Goal: Find specific page/section: Find specific page/section

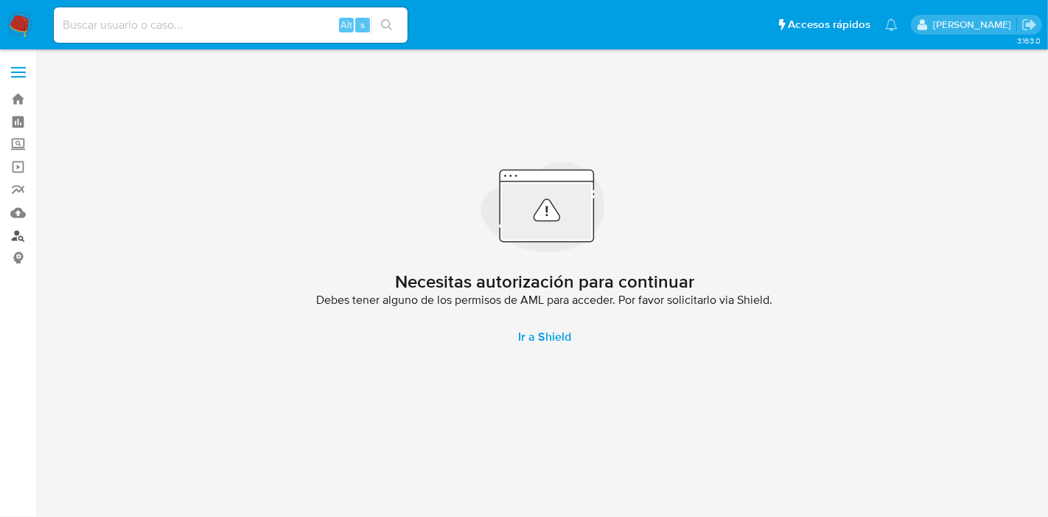
click at [22, 239] on link "Buscador de personas" at bounding box center [87, 235] width 175 height 23
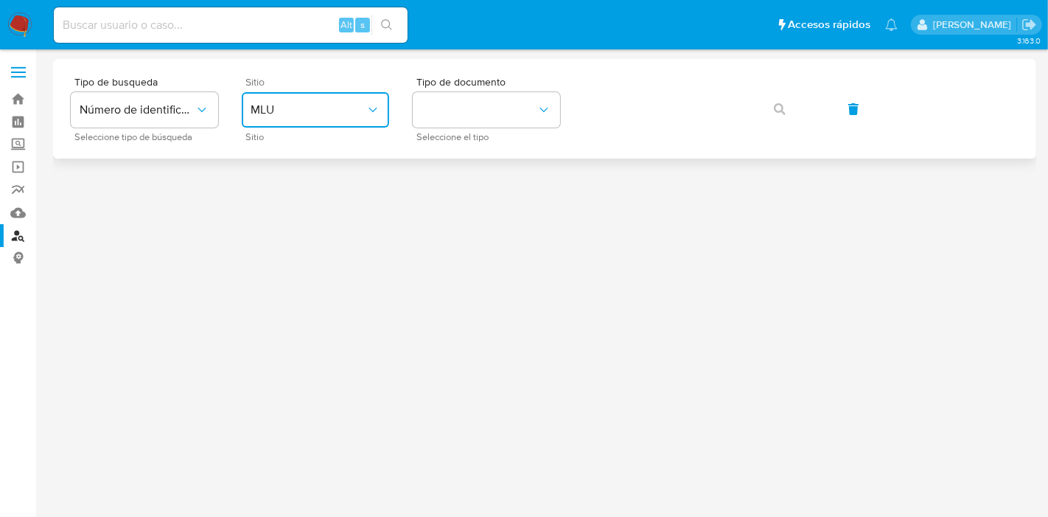
drag, startPoint x: 330, startPoint y: 105, endPoint x: 337, endPoint y: 112, distance: 9.9
click at [330, 105] on span "MLU" at bounding box center [308, 109] width 115 height 15
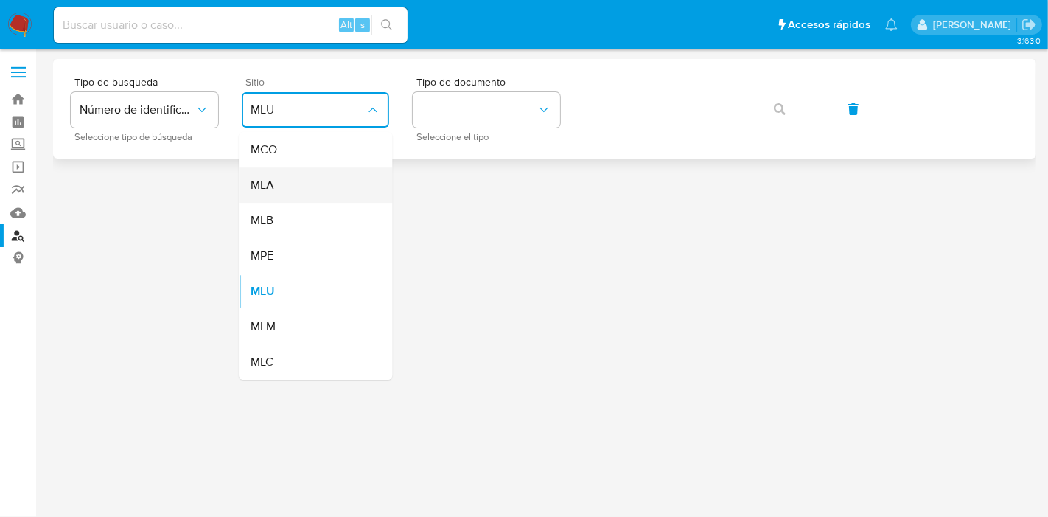
click at [300, 184] on div "MLA" at bounding box center [311, 184] width 121 height 35
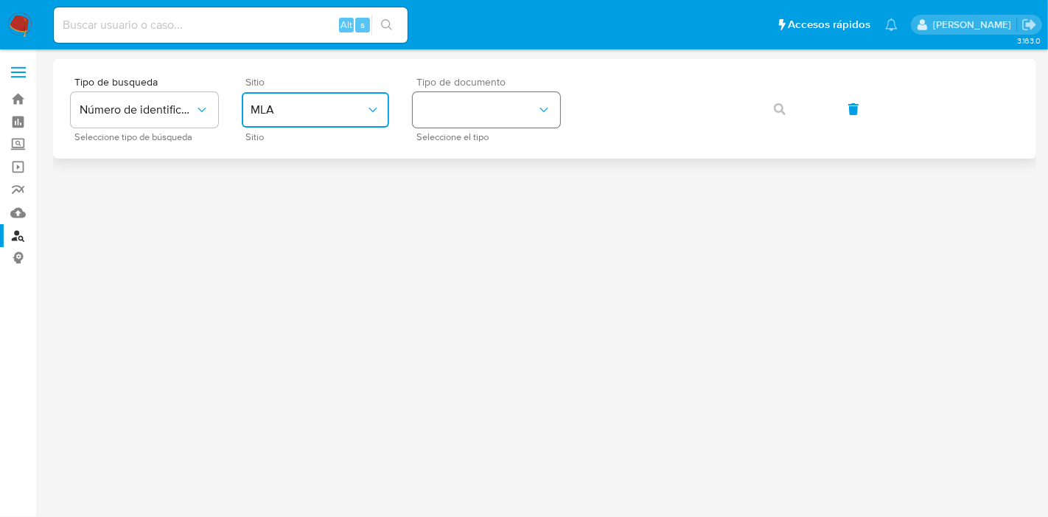
click at [537, 116] on icon "identificationType" at bounding box center [544, 109] width 15 height 15
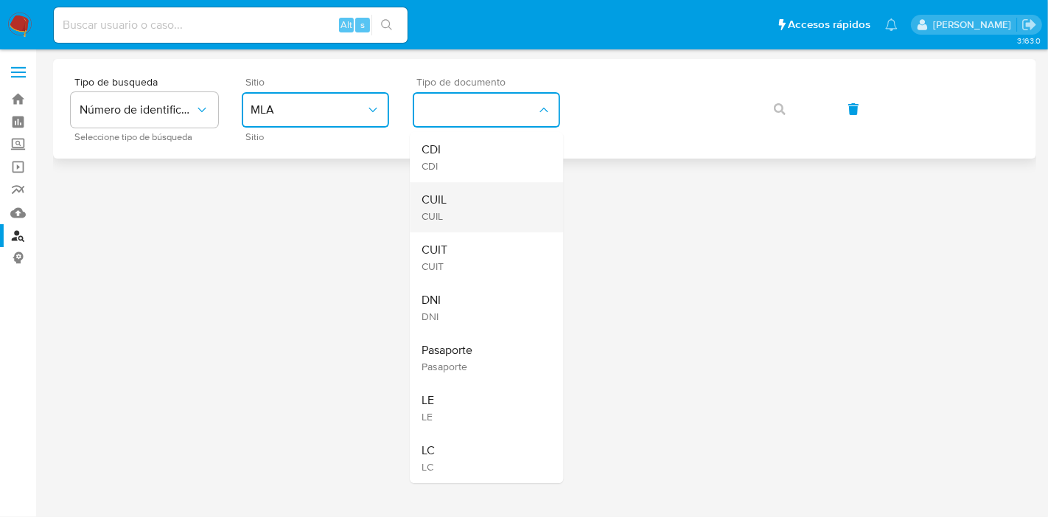
click at [490, 199] on div "CUIL CUIL" at bounding box center [482, 207] width 121 height 50
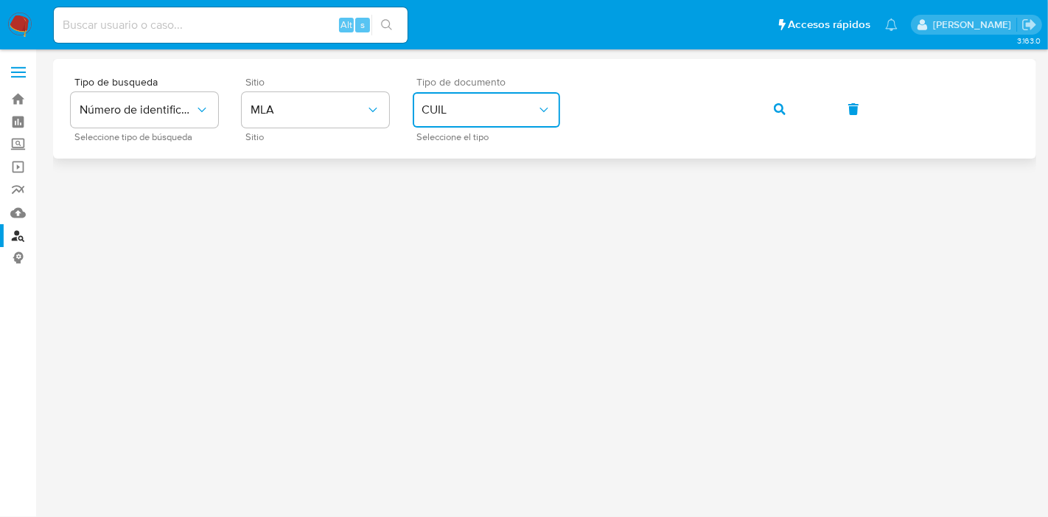
click at [774, 107] on icon "button" at bounding box center [780, 109] width 12 height 12
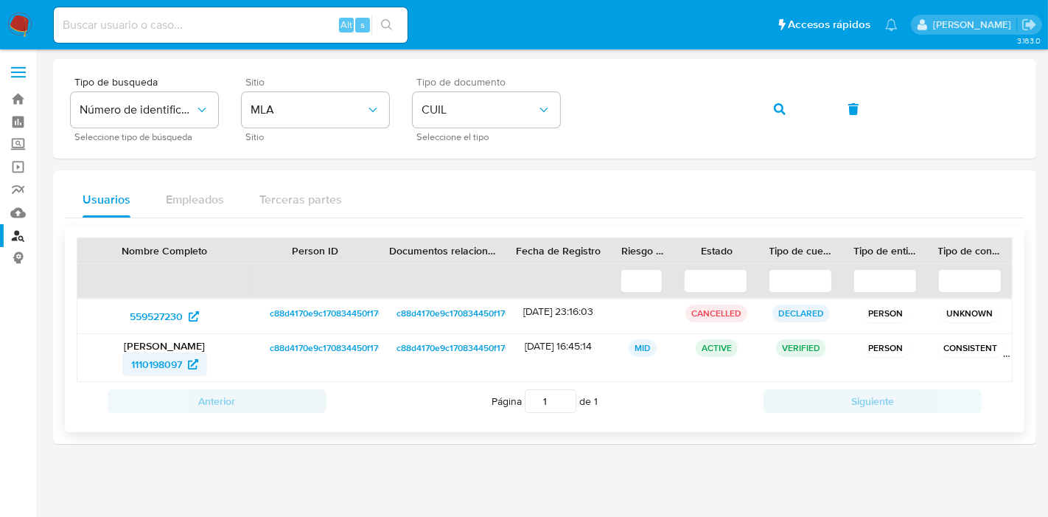
click at [147, 363] on span "1110198097" at bounding box center [156, 364] width 51 height 24
click at [784, 114] on icon "button" at bounding box center [780, 109] width 12 height 12
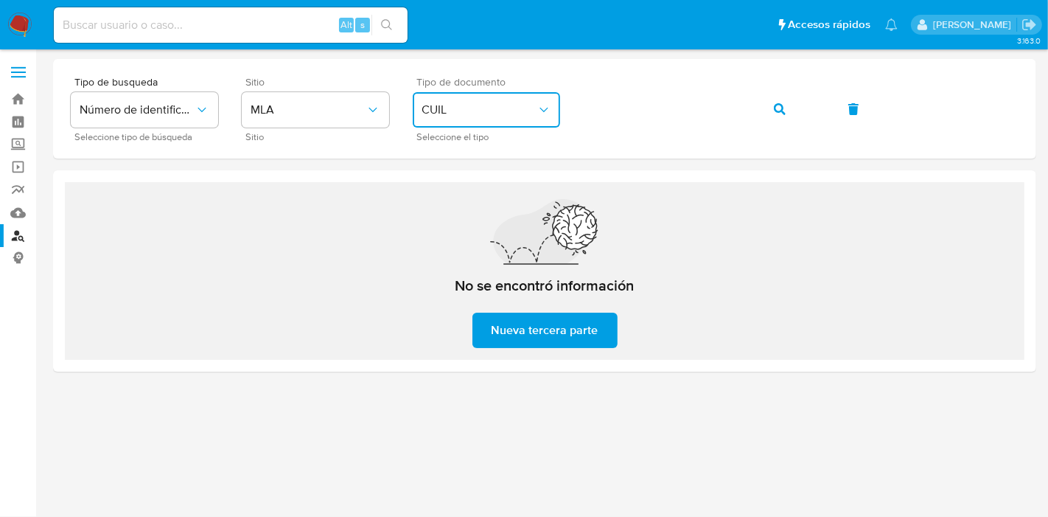
click at [488, 113] on span "CUIL" at bounding box center [479, 109] width 115 height 15
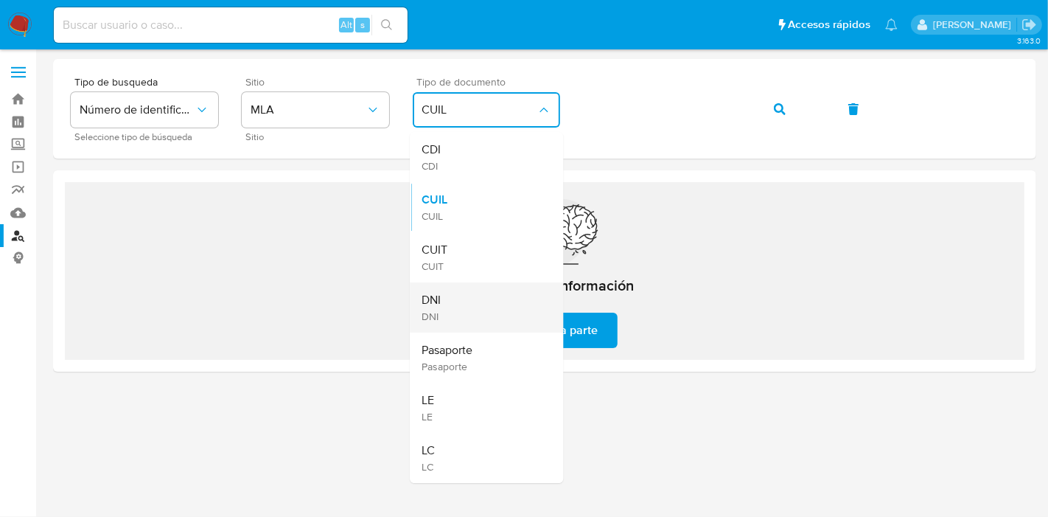
click at [450, 308] on div "DNI DNI" at bounding box center [482, 307] width 121 height 50
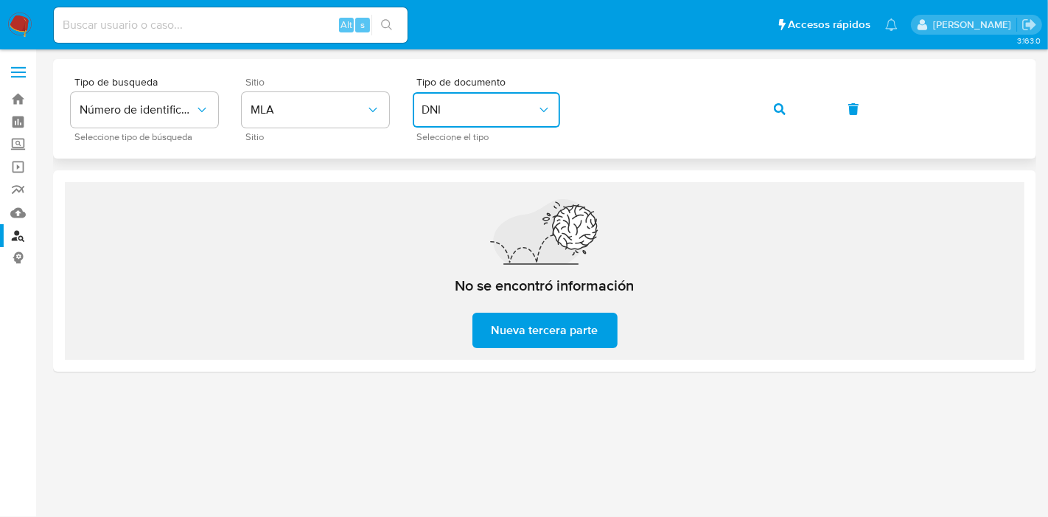
click at [773, 114] on button "button" at bounding box center [780, 108] width 50 height 35
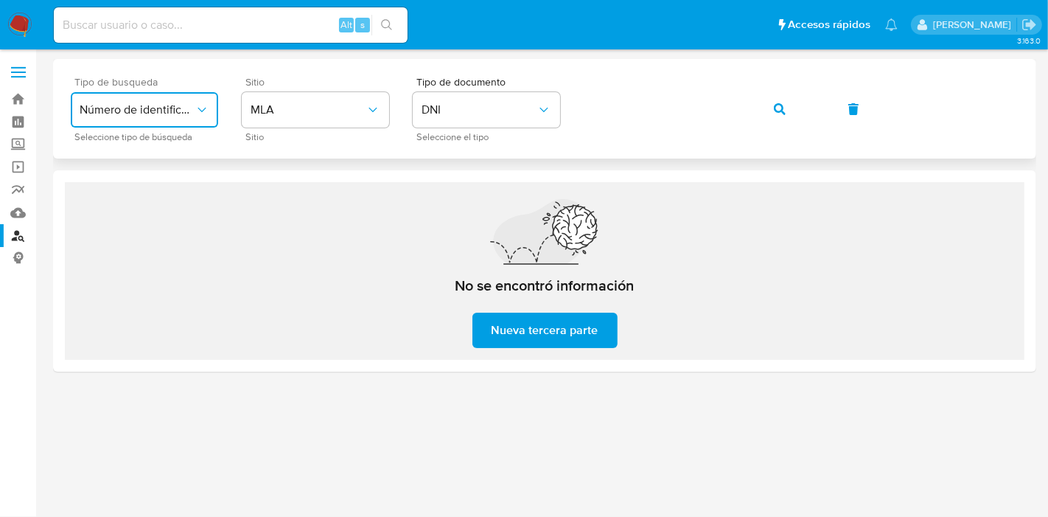
click at [192, 113] on span "Número de identificación" at bounding box center [137, 109] width 115 height 15
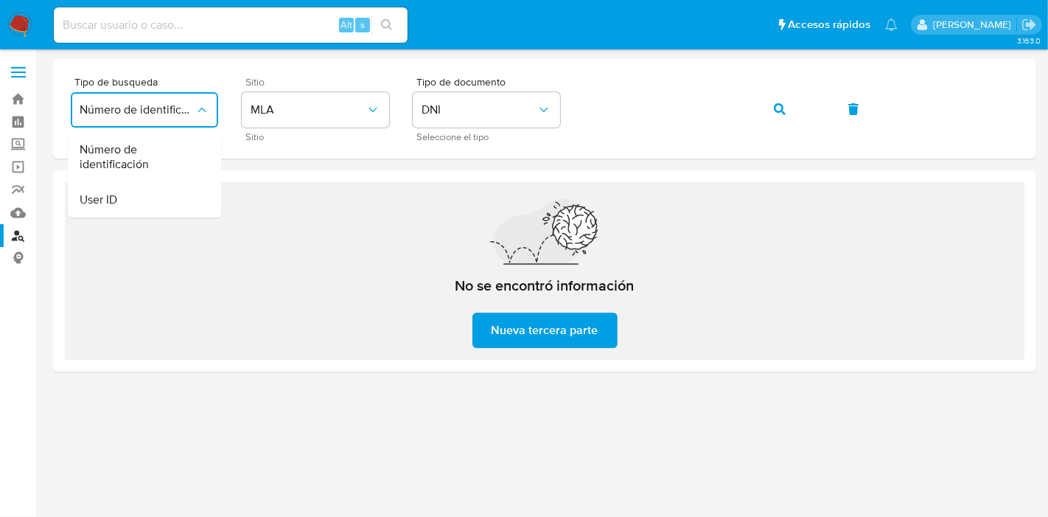
drag, startPoint x: 134, startPoint y: 165, endPoint x: 189, endPoint y: 161, distance: 55.5
click at [133, 164] on span "Número de identificación" at bounding box center [140, 156] width 121 height 29
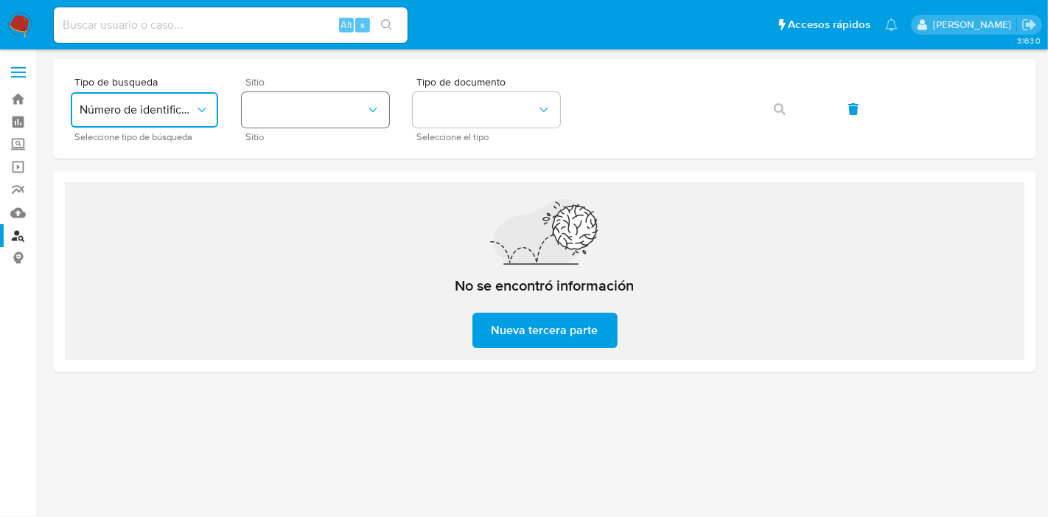
click at [307, 118] on button "site_id" at bounding box center [315, 109] width 147 height 35
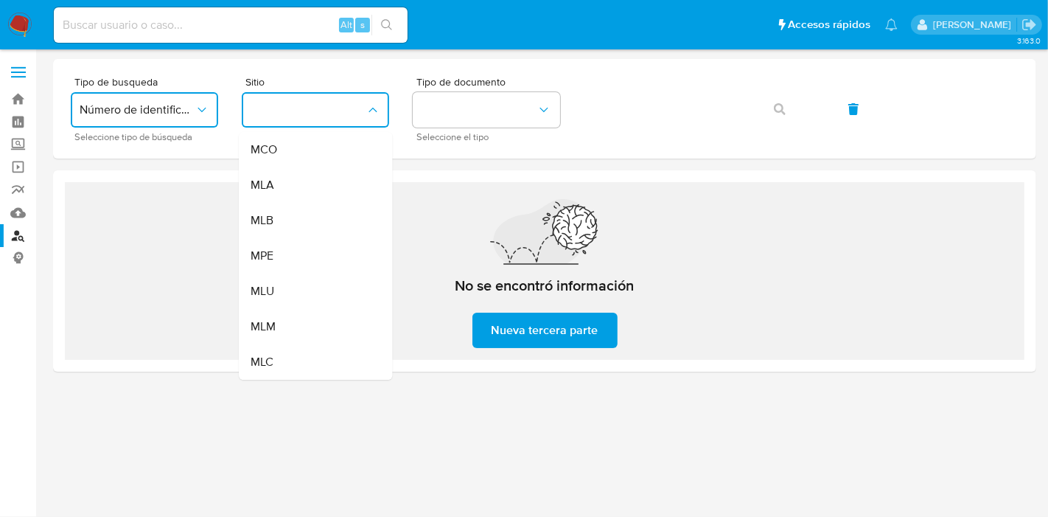
drag, startPoint x: 296, startPoint y: 181, endPoint x: 450, endPoint y: 145, distance: 158.1
click at [298, 180] on div "MLA" at bounding box center [311, 184] width 121 height 35
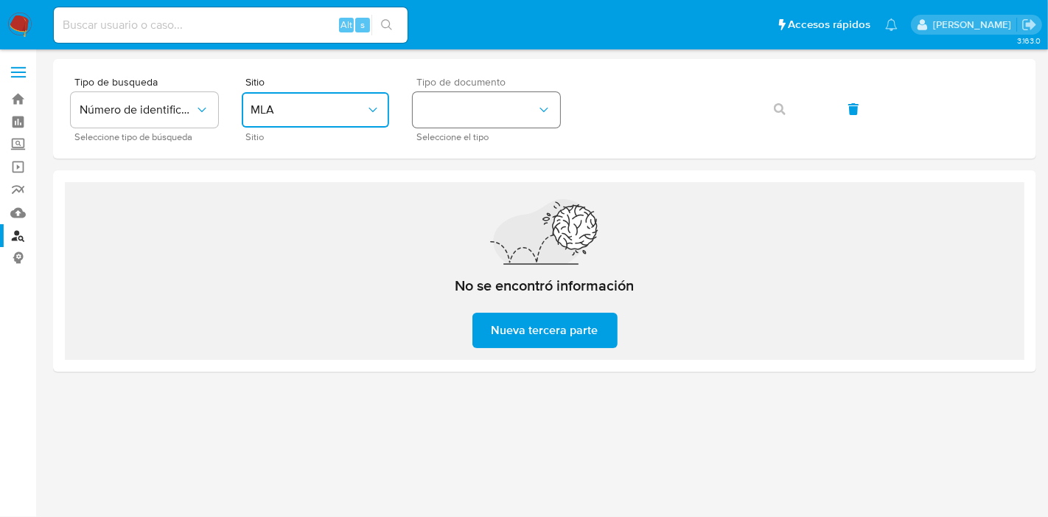
click at [470, 115] on button "identificationType" at bounding box center [486, 109] width 147 height 35
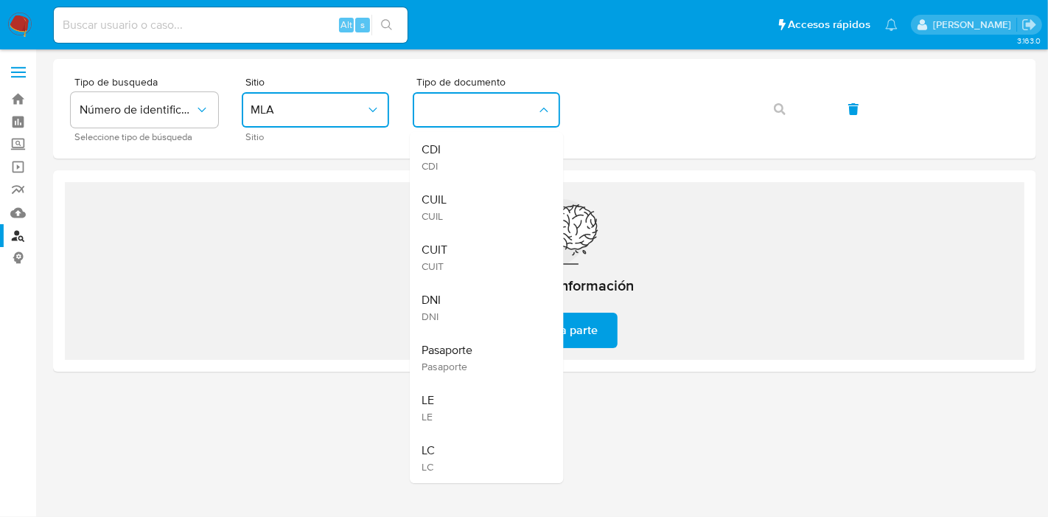
click at [459, 303] on div "DNI DNI" at bounding box center [482, 307] width 121 height 50
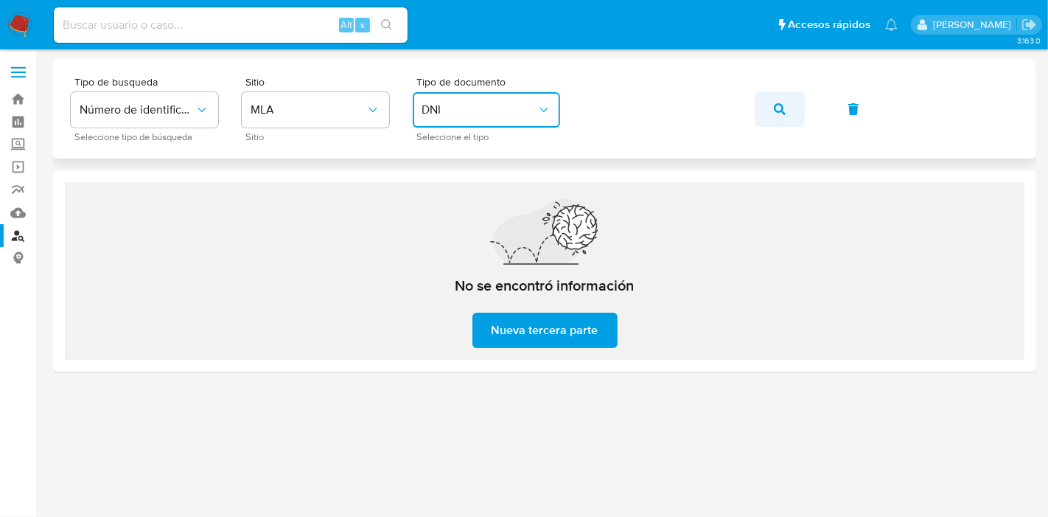
click at [774, 106] on icon "button" at bounding box center [780, 109] width 12 height 12
click at [535, 98] on button "DNI" at bounding box center [486, 109] width 147 height 35
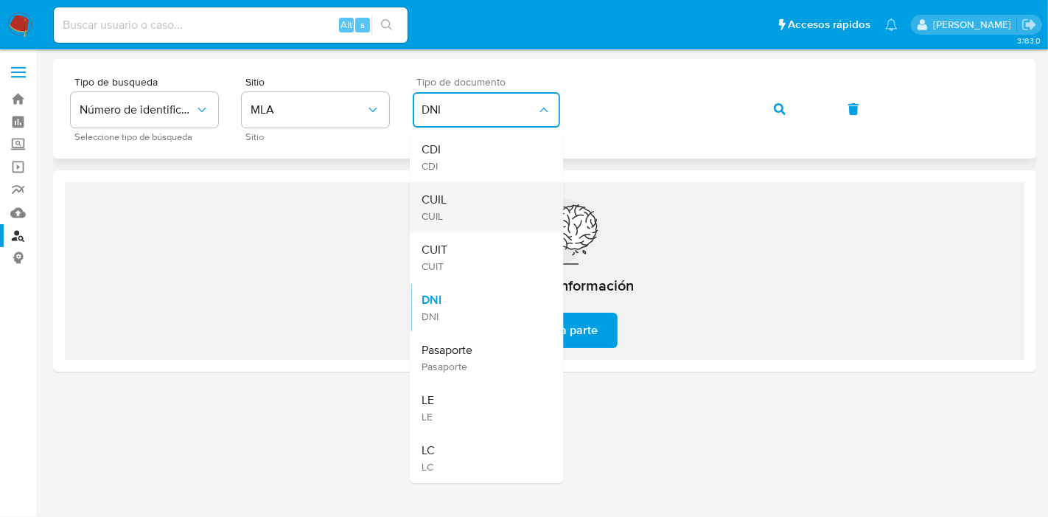
click at [492, 199] on div "CUIL CUIL" at bounding box center [482, 207] width 121 height 50
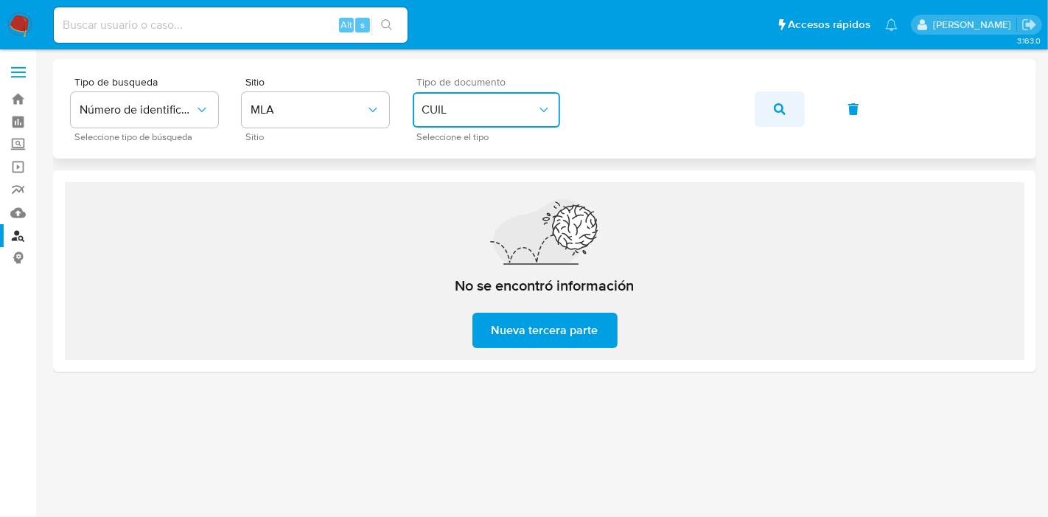
click at [779, 109] on icon "button" at bounding box center [780, 109] width 12 height 12
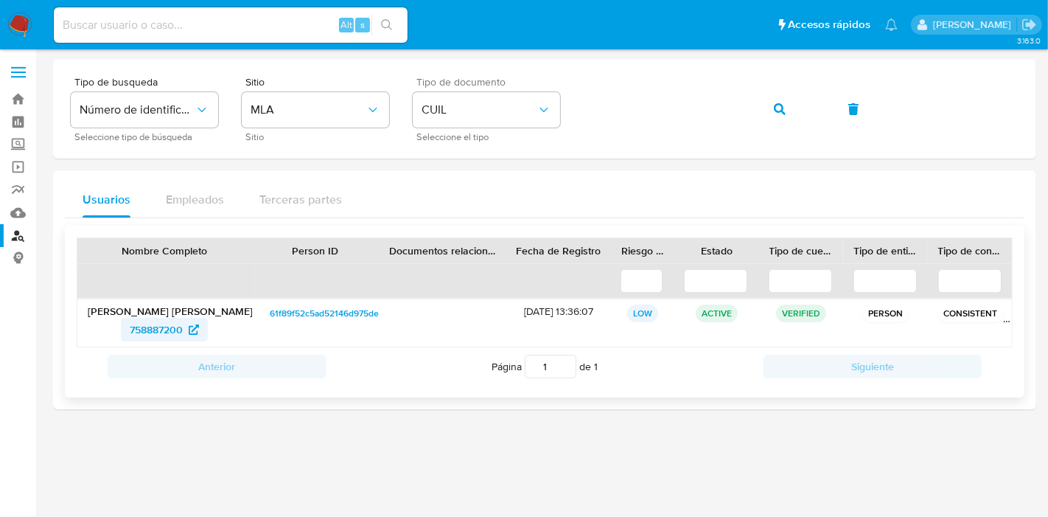
click at [173, 323] on span "758887200" at bounding box center [156, 330] width 53 height 24
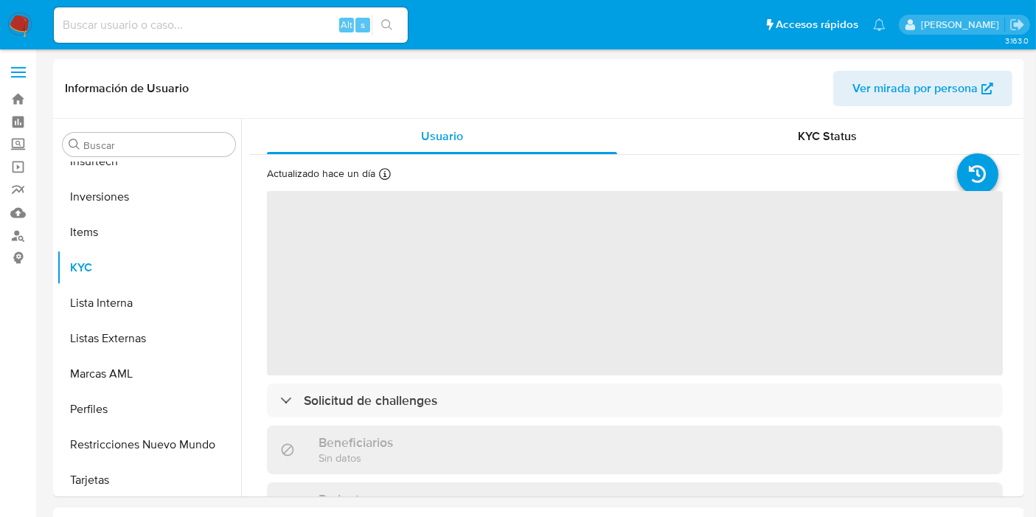
scroll to position [799, 0]
select select "10"
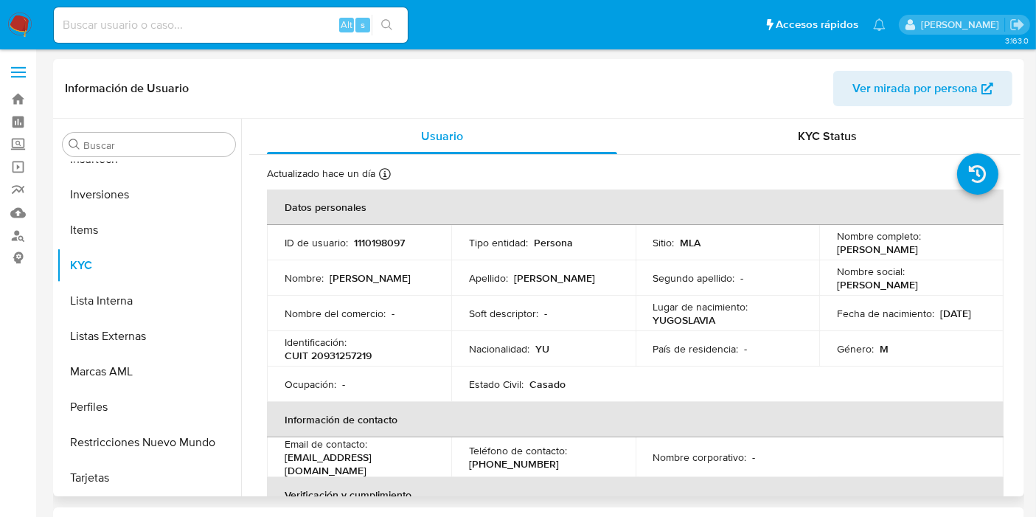
click at [672, 323] on p "YUGOSLAVIA" at bounding box center [684, 319] width 63 height 13
click at [724, 363] on td "País de residencia : -" at bounding box center [728, 348] width 184 height 35
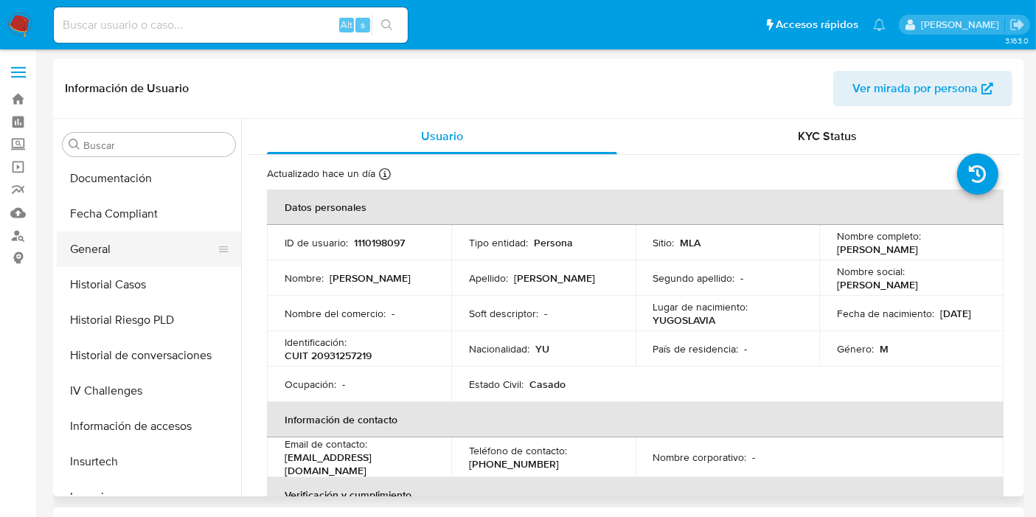
scroll to position [472, 0]
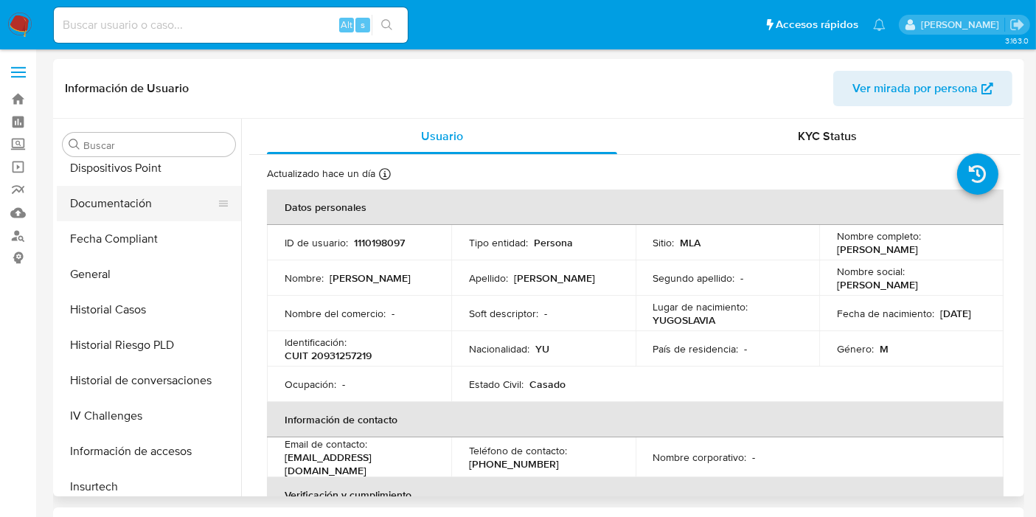
click at [102, 211] on button "Documentación" at bounding box center [143, 203] width 173 height 35
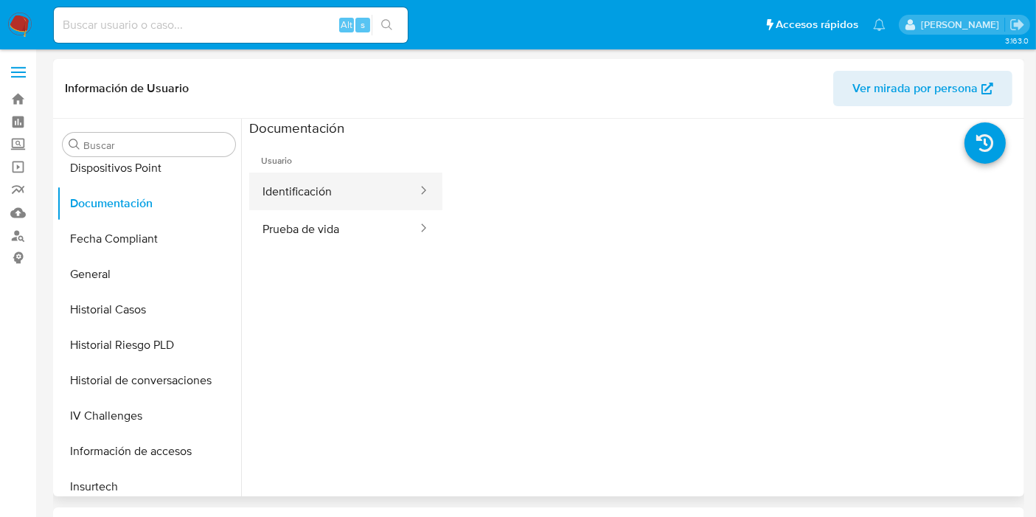
click at [283, 194] on button "Identificación" at bounding box center [334, 192] width 170 height 38
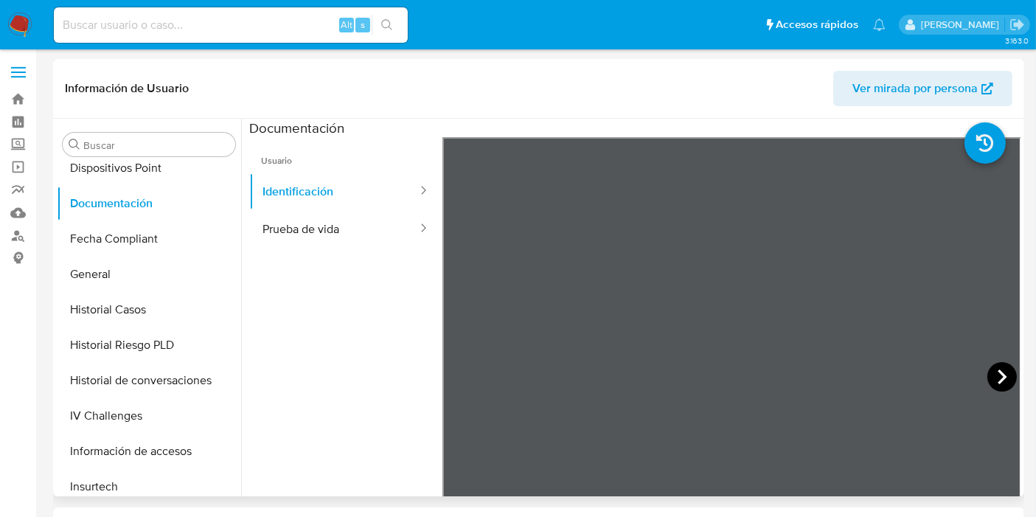
scroll to position [423, 0]
click at [996, 377] on icon at bounding box center [1001, 376] width 29 height 29
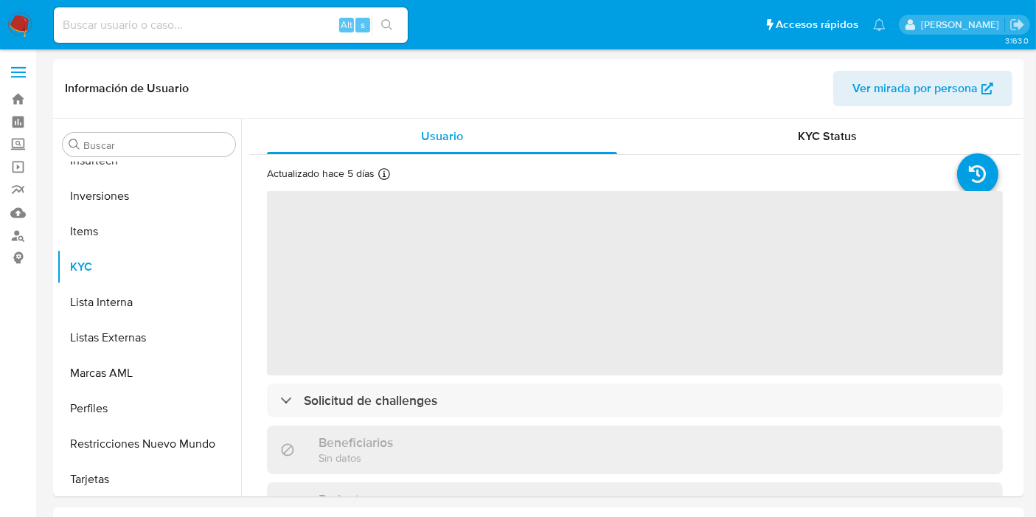
scroll to position [799, 0]
select select "10"
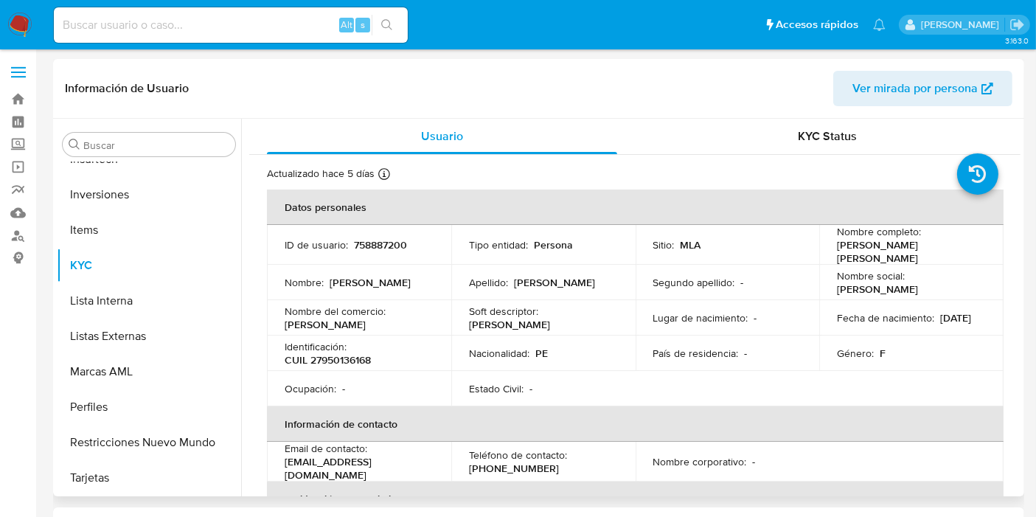
drag, startPoint x: 713, startPoint y: 306, endPoint x: 677, endPoint y: 335, distance: 46.6
click at [639, 314] on td "Lugar de nacimiento : -" at bounding box center [728, 317] width 184 height 35
click at [723, 335] on td "País de residencia : -" at bounding box center [728, 352] width 184 height 35
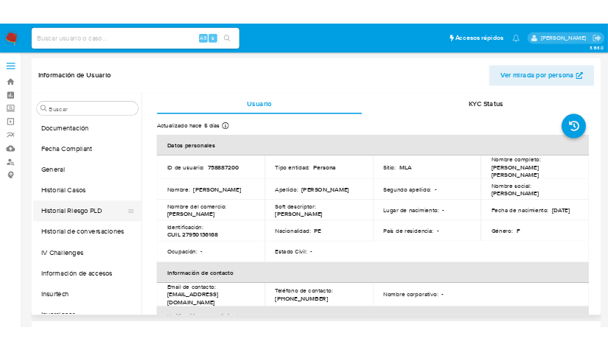
scroll to position [472, 0]
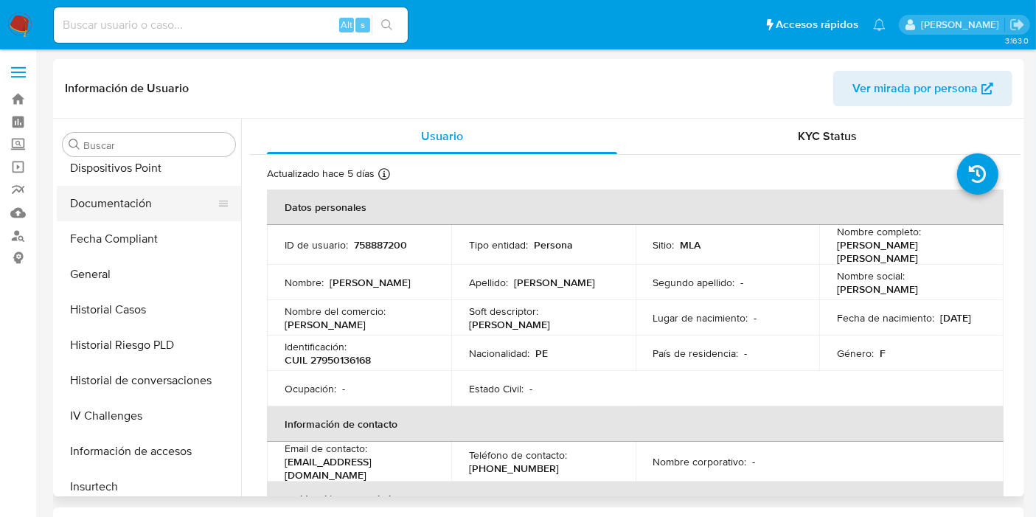
click at [99, 205] on button "Documentación" at bounding box center [143, 203] width 173 height 35
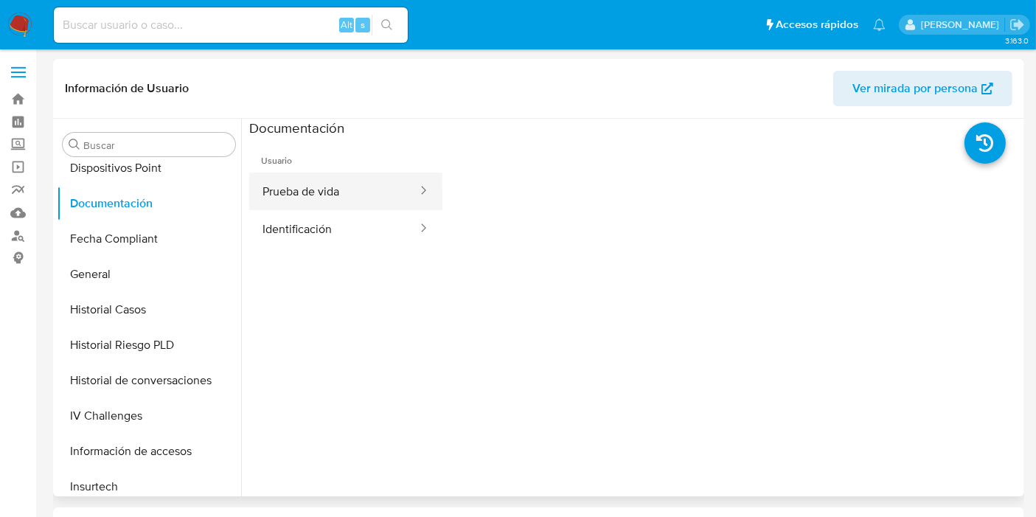
click at [275, 197] on button "Prueba de vida" at bounding box center [334, 192] width 170 height 38
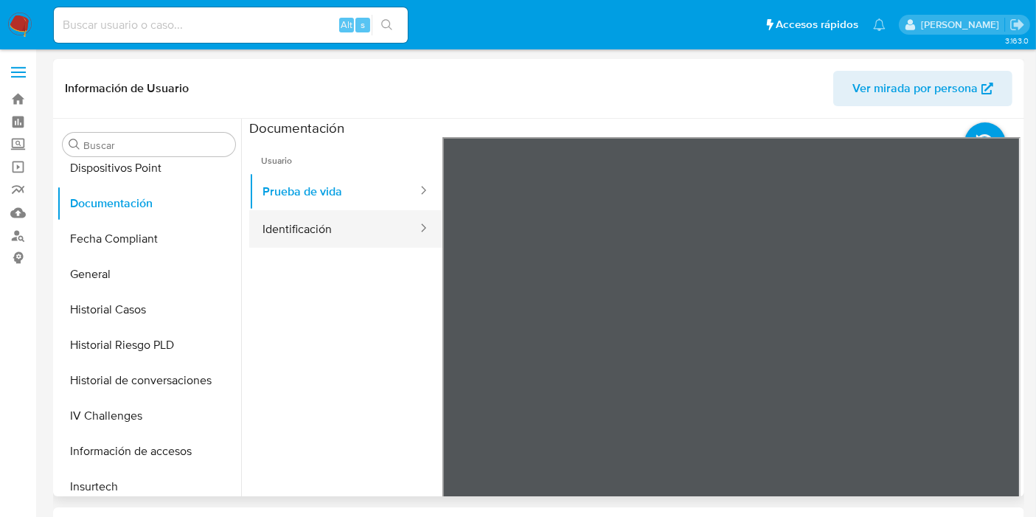
click at [327, 237] on button "Identificación" at bounding box center [334, 229] width 170 height 38
